Goal: Task Accomplishment & Management: Manage account settings

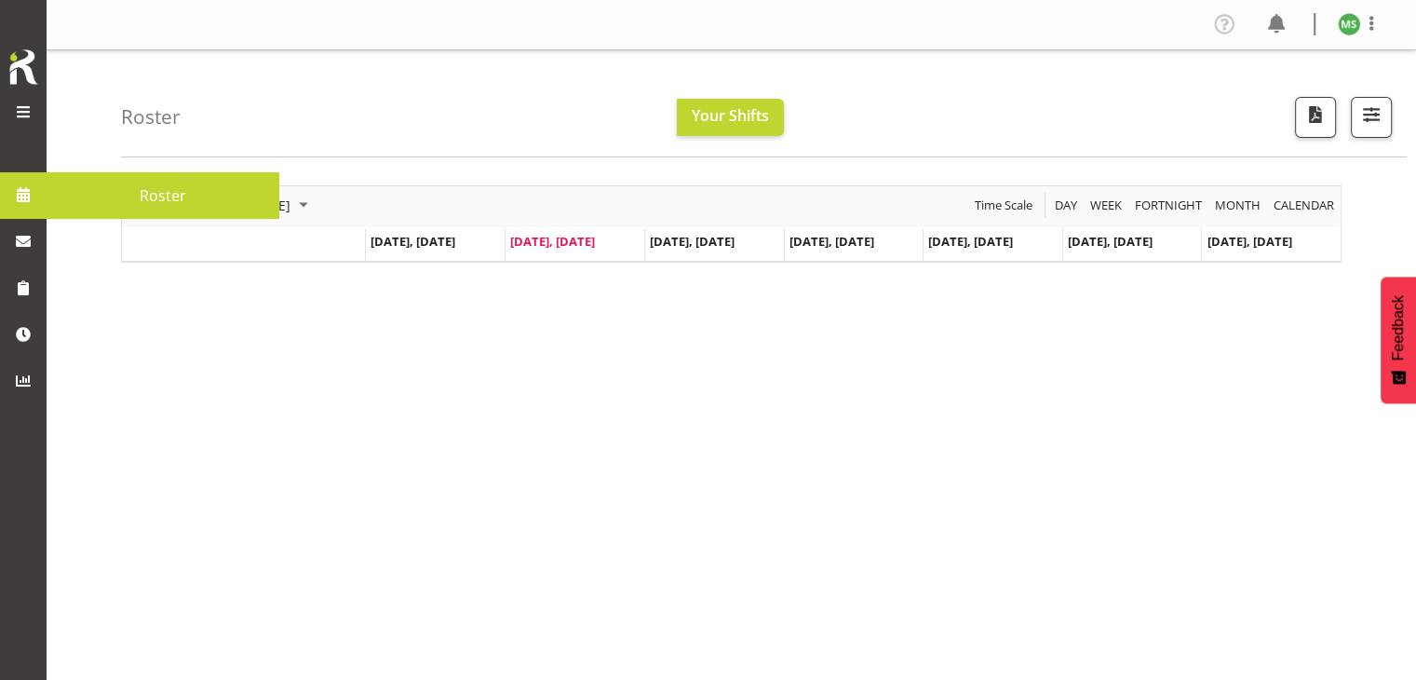
click at [28, 197] on span at bounding box center [23, 195] width 28 height 28
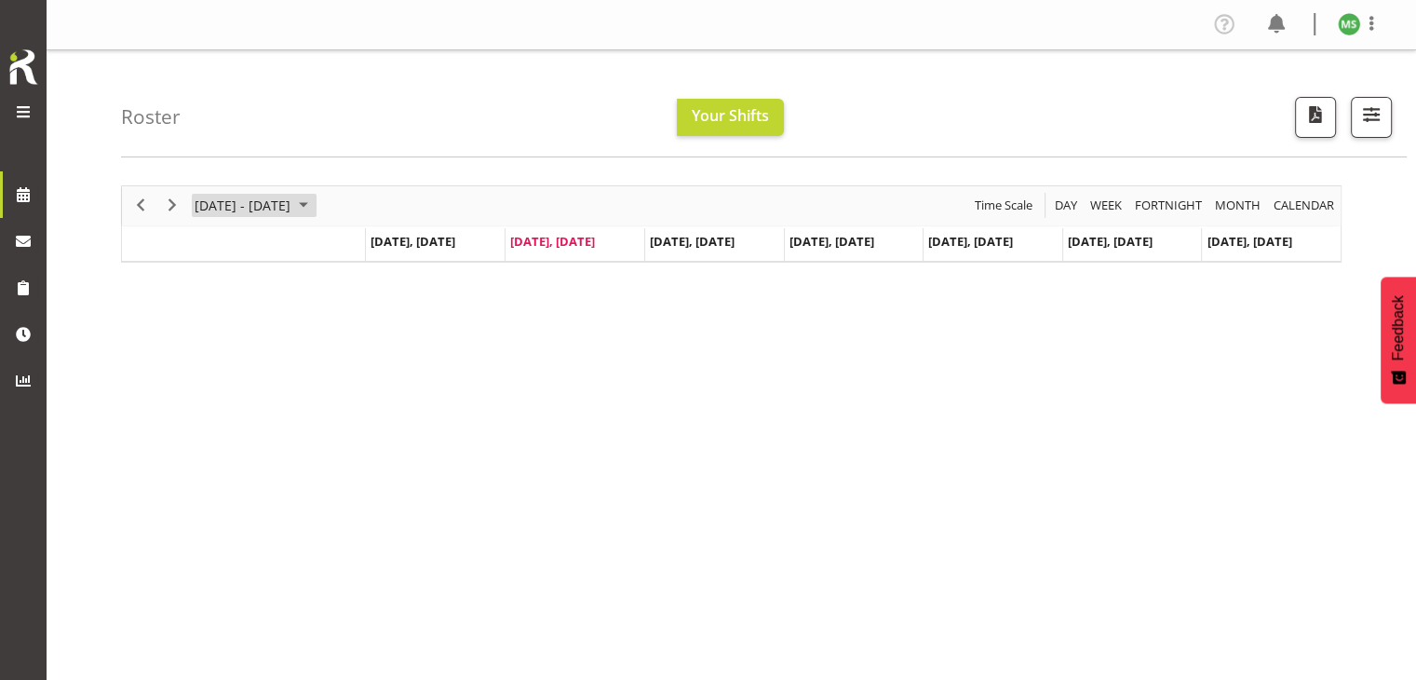
click at [315, 201] on span "August 2025" at bounding box center [303, 205] width 22 height 23
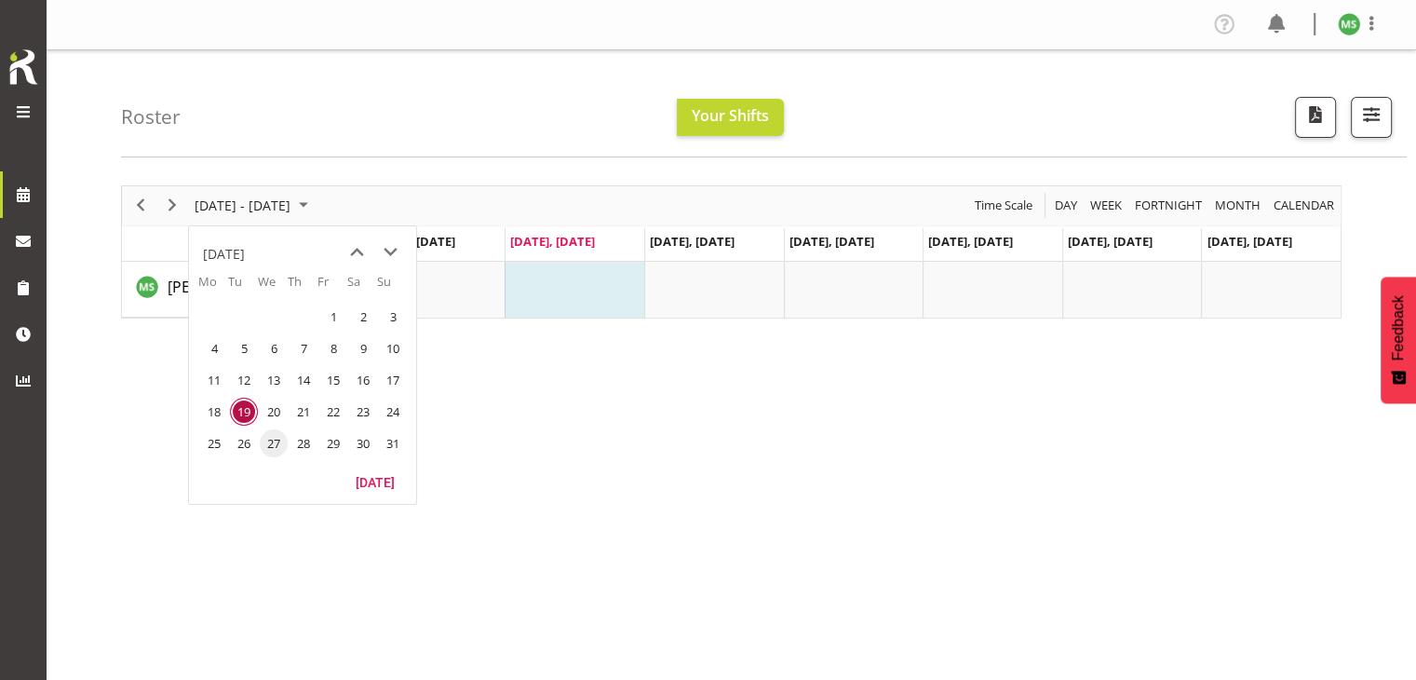
click at [274, 440] on span "27" at bounding box center [274, 443] width 28 height 28
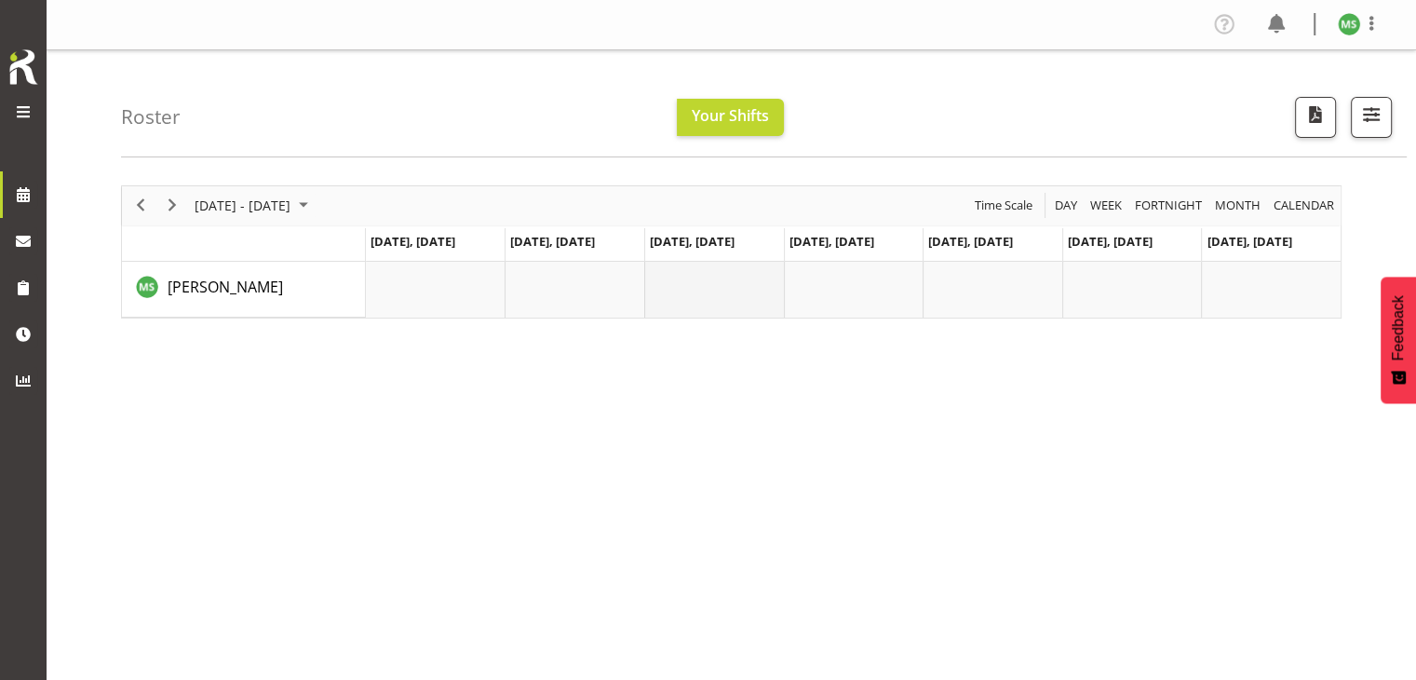
click at [722, 276] on td "Timeline Week of August 27, 2025" at bounding box center [714, 290] width 140 height 56
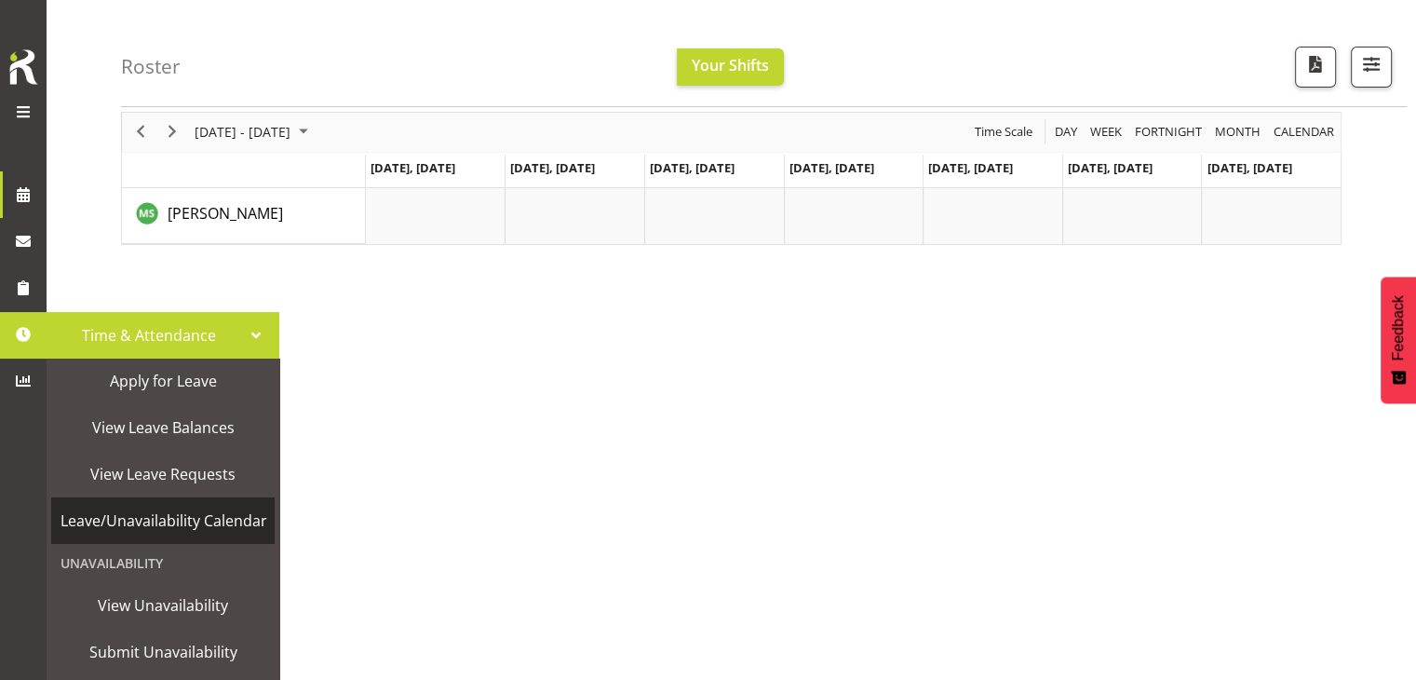
scroll to position [74, 0]
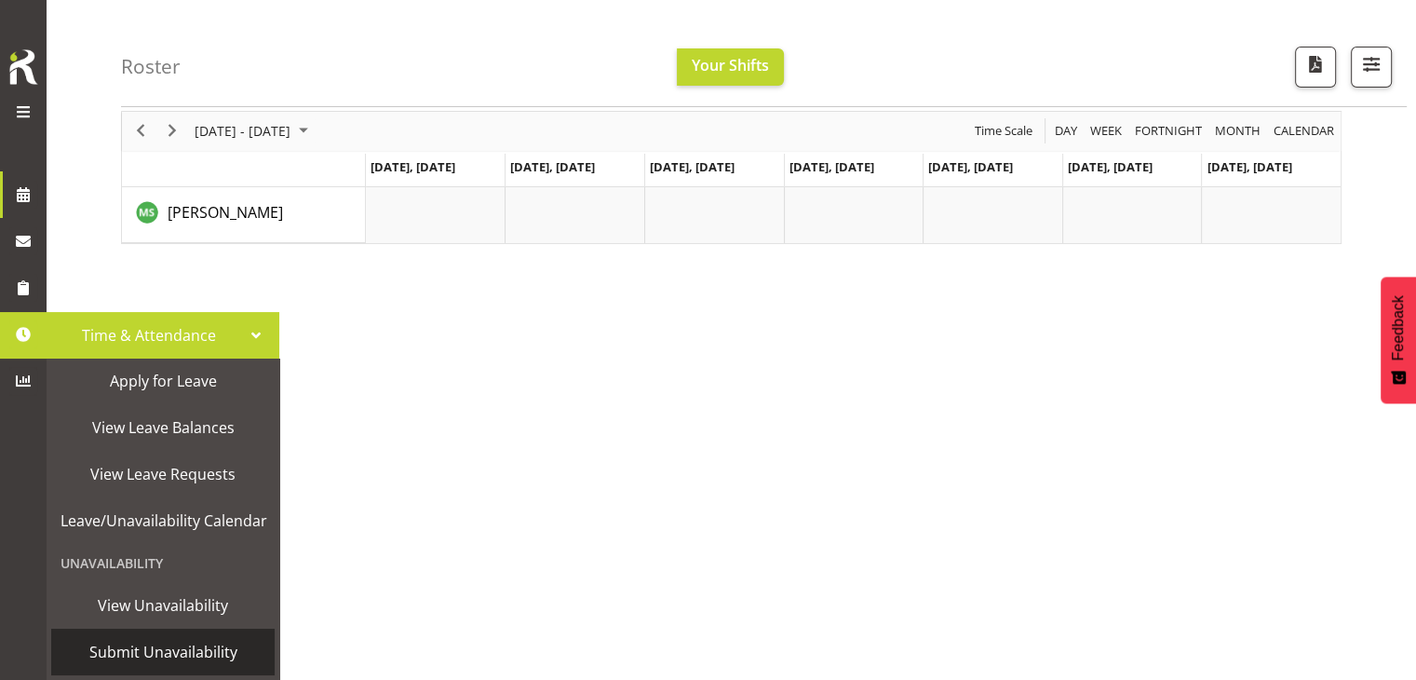
click at [114, 645] on span "Submit Unavailability" at bounding box center [163, 652] width 205 height 28
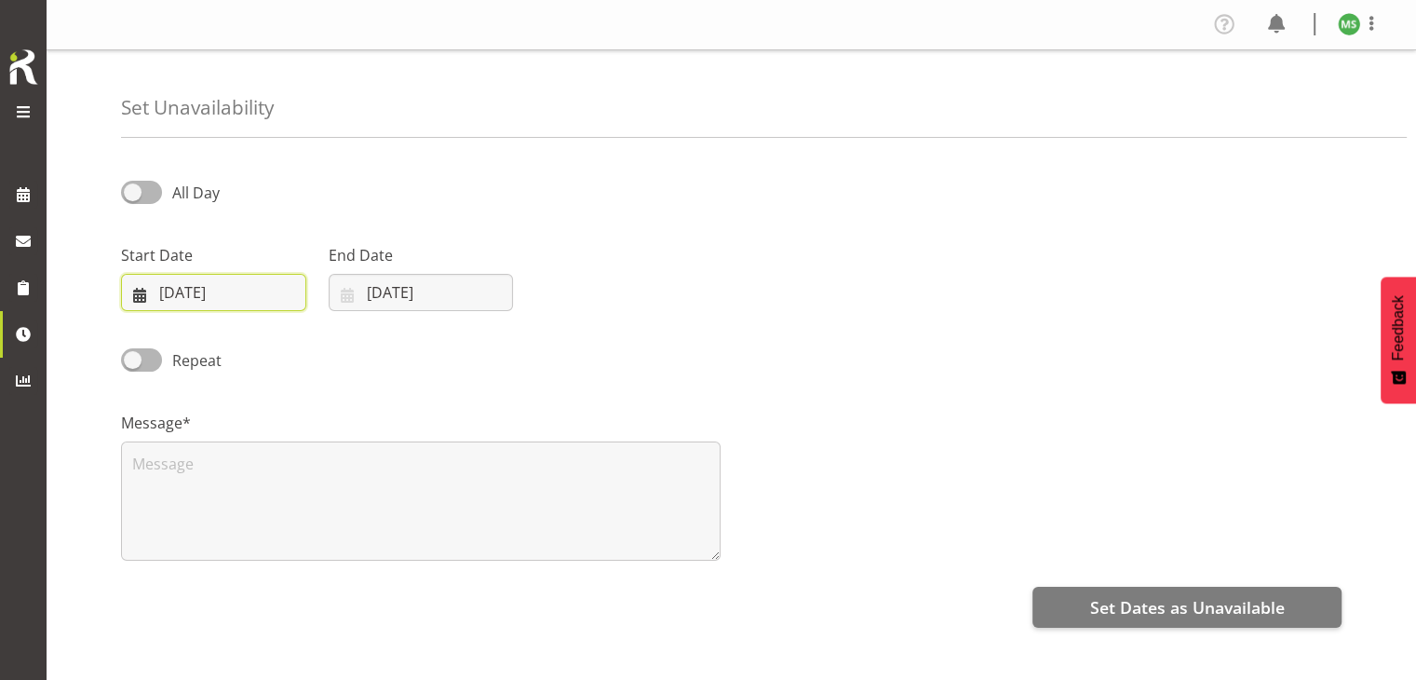
click at [199, 293] on input "19/08/2025" at bounding box center [213, 292] width 185 height 37
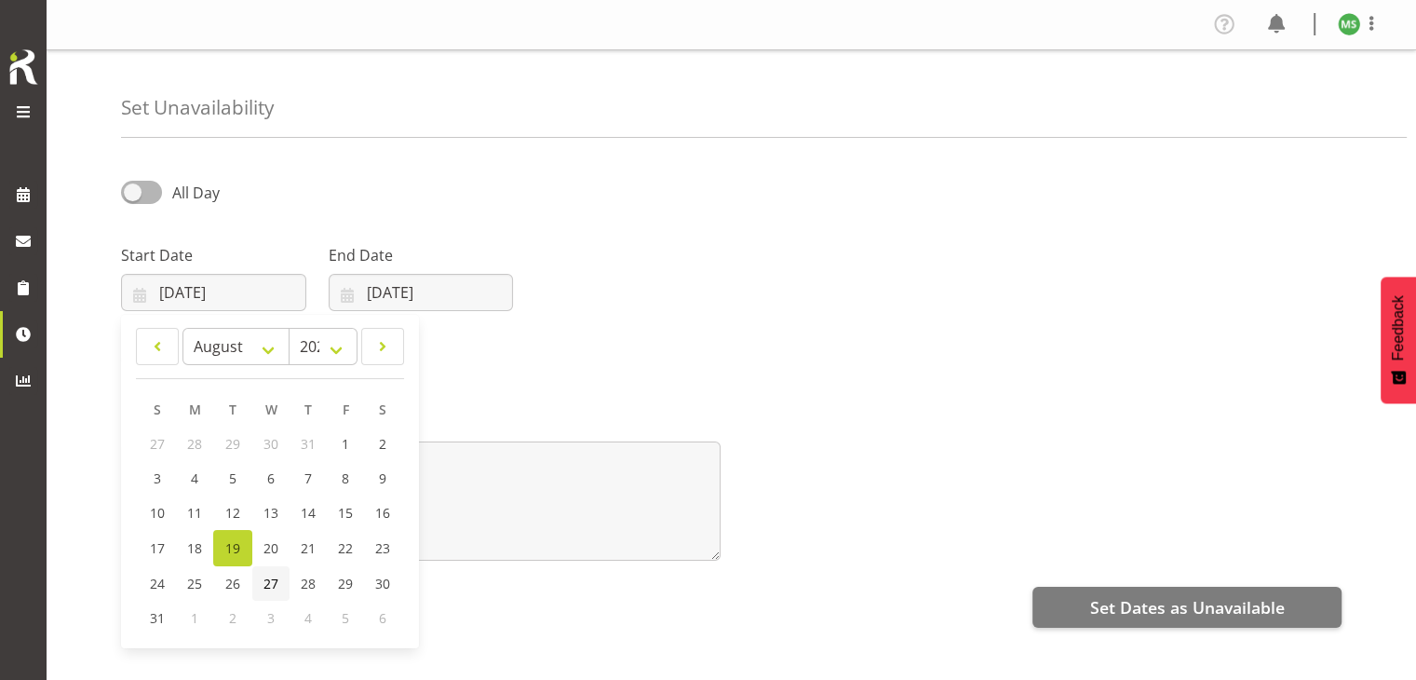
click at [272, 581] on span "27" at bounding box center [270, 583] width 15 height 18
type input "27/08/2025"
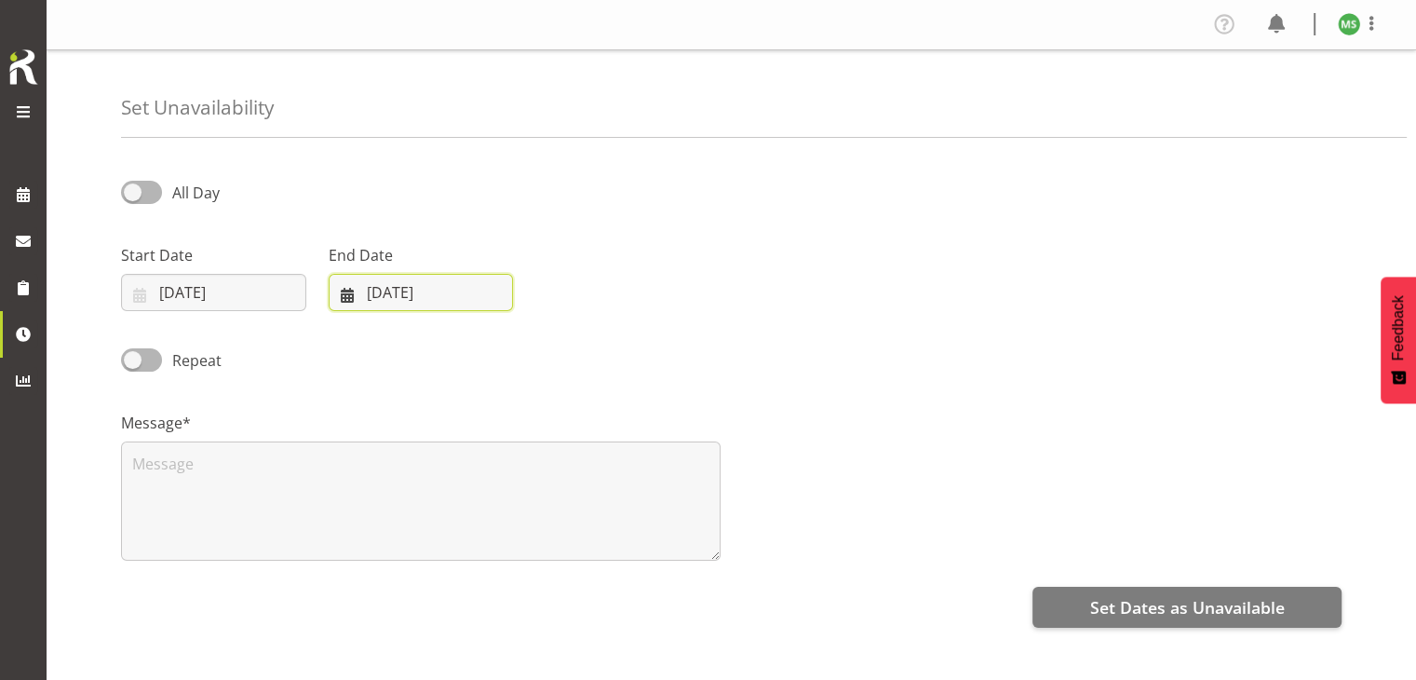
click at [392, 301] on input "19/08/2025" at bounding box center [421, 292] width 185 height 37
click at [519, 584] on span "28" at bounding box center [515, 583] width 15 height 18
type input "28/08/2025"
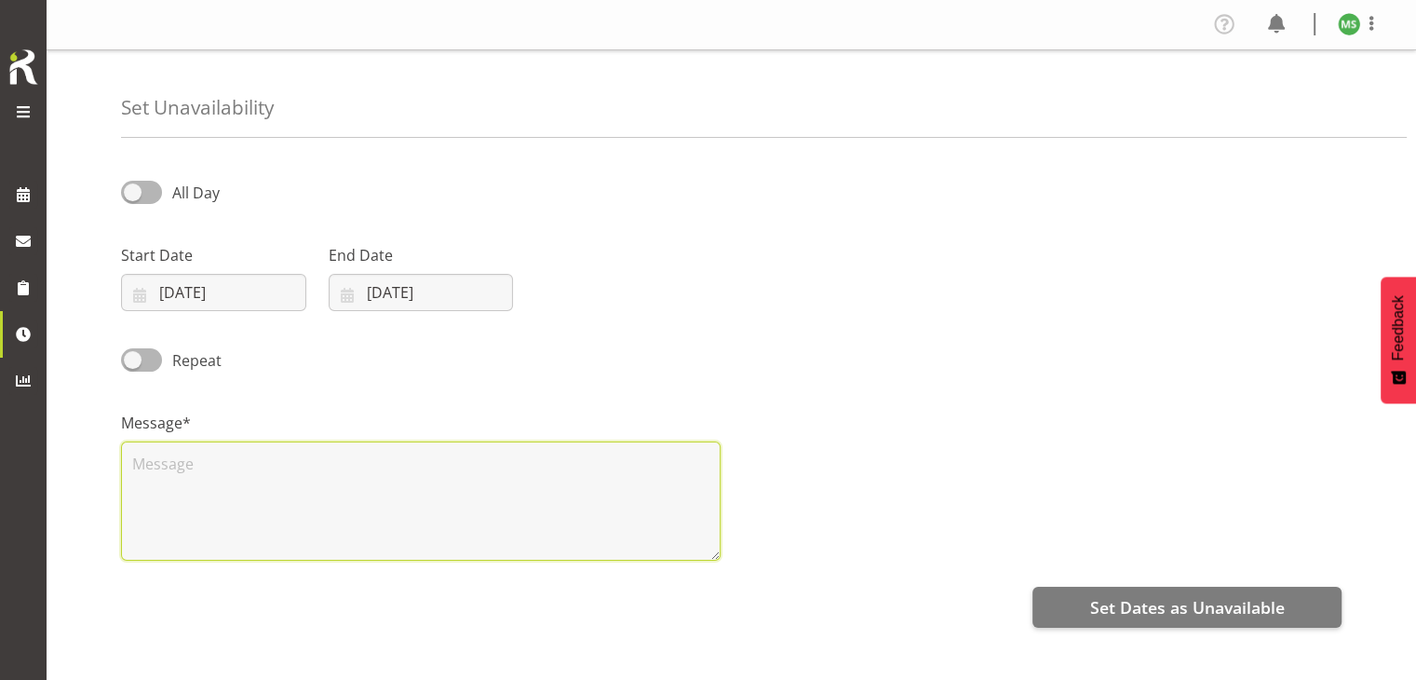
click at [344, 465] on textarea at bounding box center [421, 500] width 600 height 119
type textarea "I have UNI on these days"
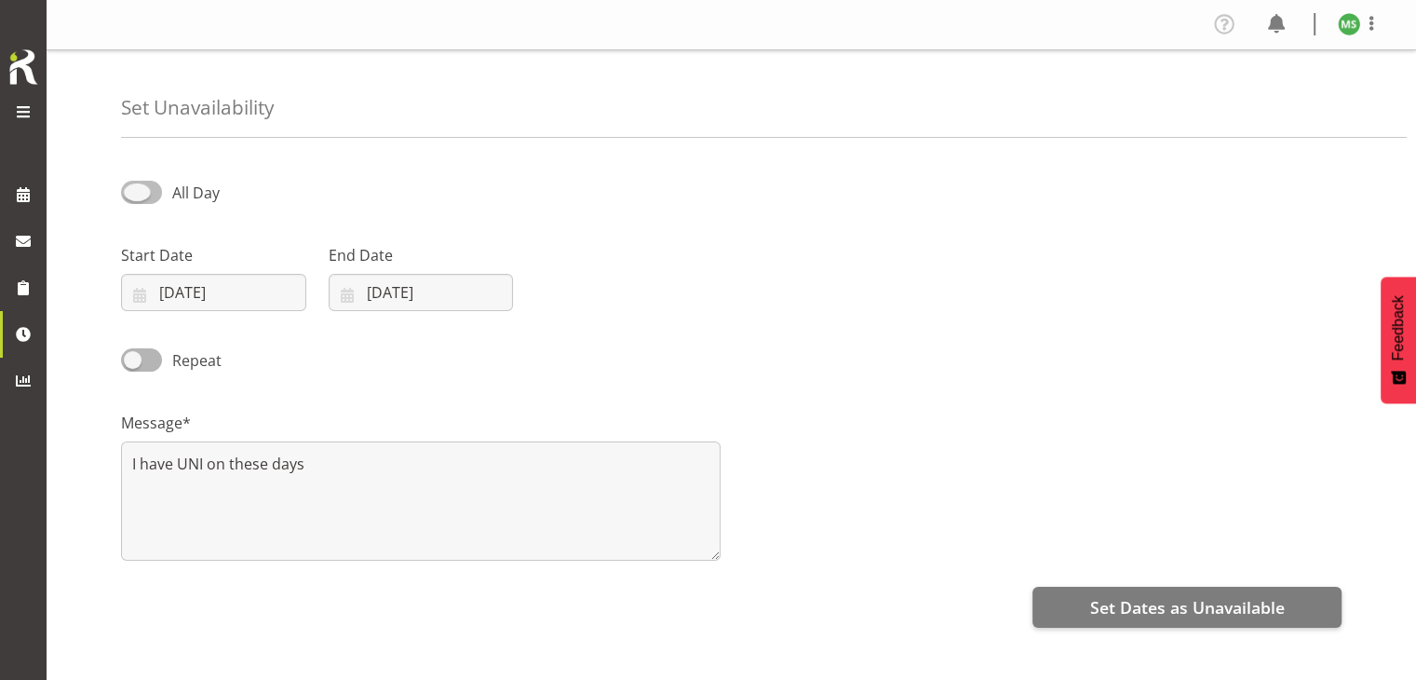
click at [138, 194] on span at bounding box center [141, 192] width 41 height 23
click at [133, 194] on input "All Day" at bounding box center [127, 192] width 12 height 12
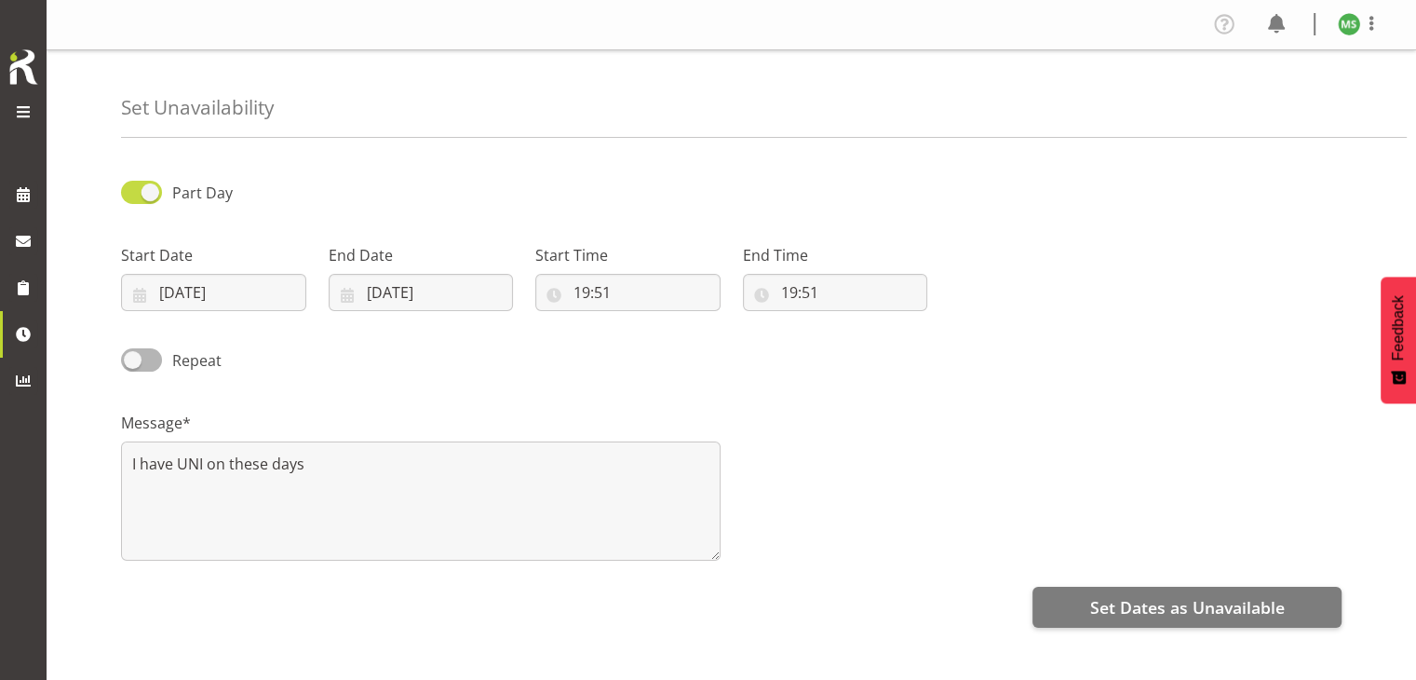
click at [149, 195] on span at bounding box center [141, 192] width 41 height 23
click at [133, 195] on input "Part Day" at bounding box center [127, 192] width 12 height 12
checkbox input "false"
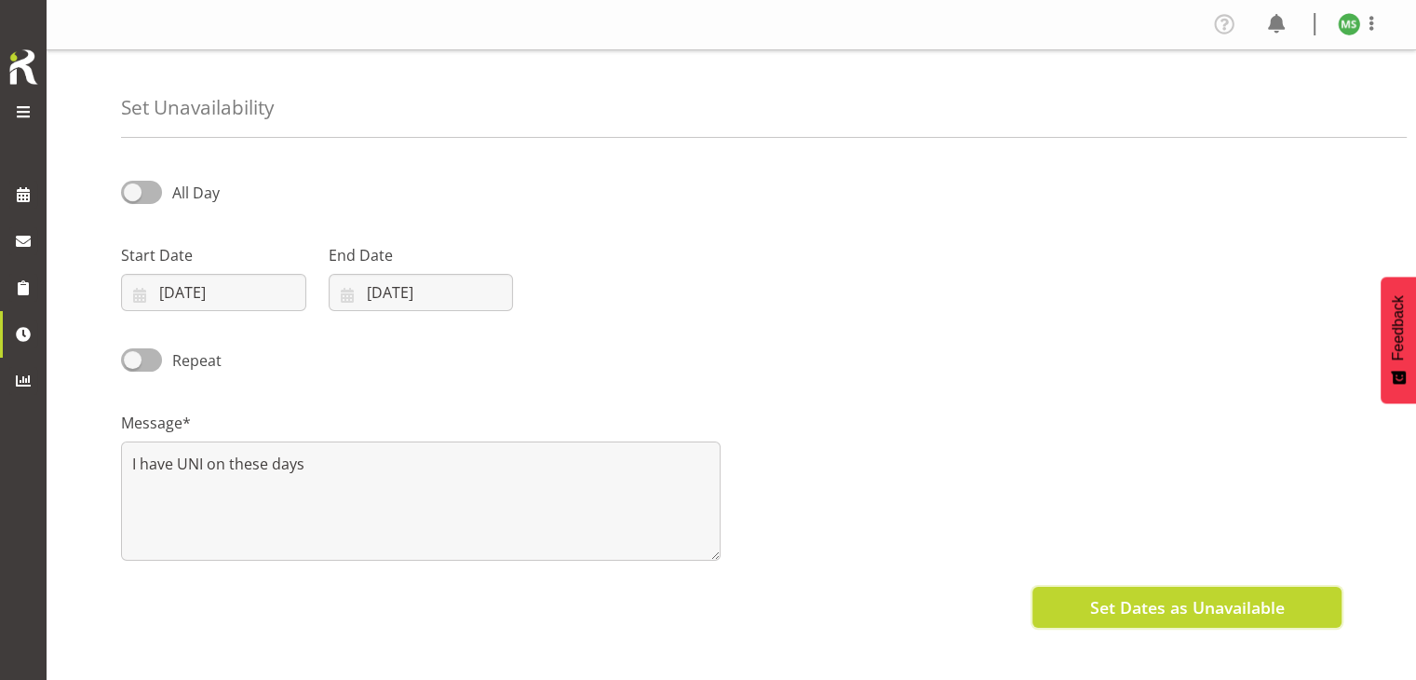
click at [1141, 607] on span "Set Dates as Unavailable" at bounding box center [1186, 607] width 195 height 24
